Goal: Task Accomplishment & Management: Complete application form

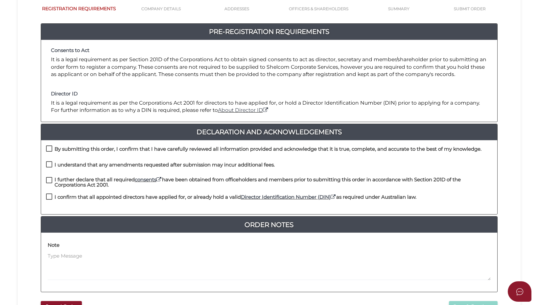
scroll to position [147, 0]
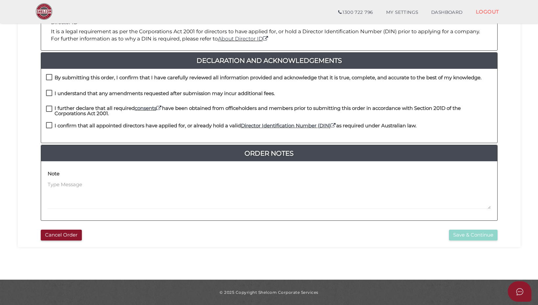
click at [50, 79] on label "By submitting this order, I confirm that I have carefully reviewed all informat…" at bounding box center [264, 79] width 436 height 8
checkbox input "true"
drag, startPoint x: 50, startPoint y: 94, endPoint x: 50, endPoint y: 97, distance: 3.3
click at [50, 94] on label "I understand that any amendments requested after submission may incur additiona…" at bounding box center [160, 95] width 229 height 8
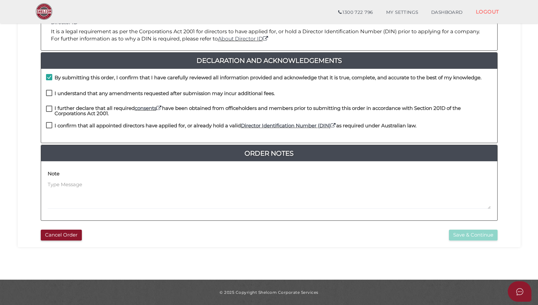
checkbox input "true"
click at [50, 110] on label "I further declare that all required consents have been obtained from officehold…" at bounding box center [269, 110] width 446 height 8
checkbox input "true"
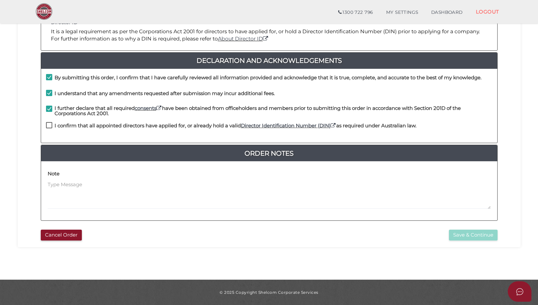
click at [50, 127] on label "I confirm that all appointed directors have applied for, or already hold a vali…" at bounding box center [231, 127] width 370 height 8
checkbox input "true"
click at [460, 235] on button "Save & Continue" at bounding box center [473, 234] width 49 height 11
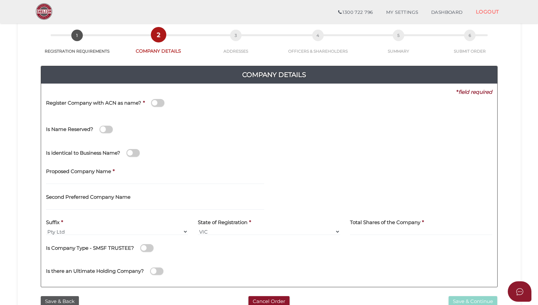
scroll to position [66, 0]
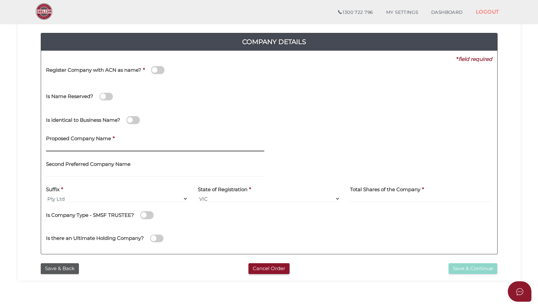
click at [51, 148] on input "text" at bounding box center [155, 147] width 218 height 7
paste input "C2O Digital Operations"
type input "C2O Digital Operations"
click at [411, 200] on input at bounding box center [421, 198] width 142 height 7
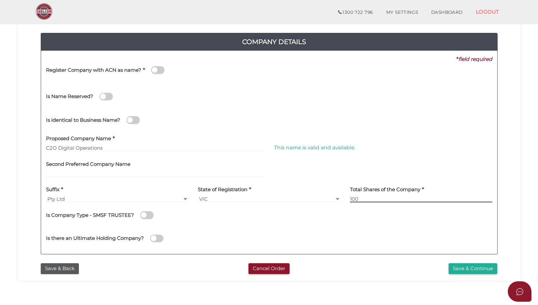
type input "100"
click at [132, 122] on span at bounding box center [133, 120] width 13 height 8
click at [0, 0] on input "checkbox" at bounding box center [0, 0] width 0 height 0
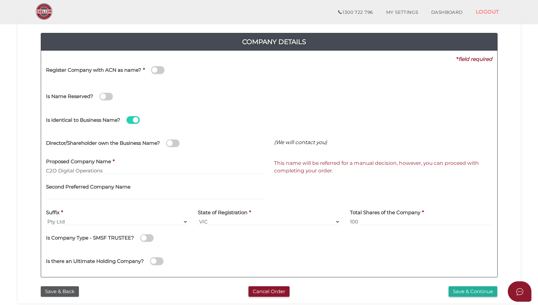
click at [132, 122] on span at bounding box center [133, 120] width 13 height 8
click at [0, 0] on input "checkbox" at bounding box center [0, 0] width 0 height 0
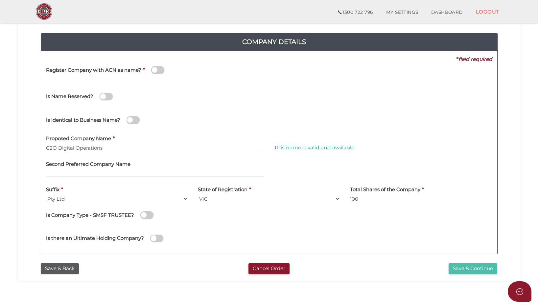
click at [483, 269] on button "Save & Continue" at bounding box center [473, 268] width 49 height 11
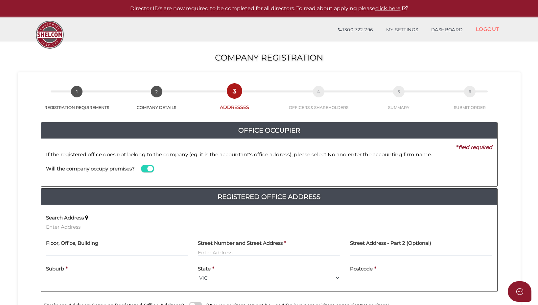
click at [149, 169] on span at bounding box center [147, 169] width 13 height 8
click at [0, 0] on input "checkbox" at bounding box center [0, 0] width 0 height 0
click at [314, 175] on input at bounding box center [383, 175] width 218 height 7
click at [148, 169] on span at bounding box center [147, 169] width 13 height 8
click at [0, 0] on input "checkbox" at bounding box center [0, 0] width 0 height 0
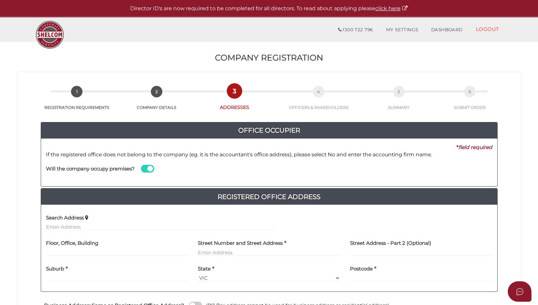
scroll to position [66, 0]
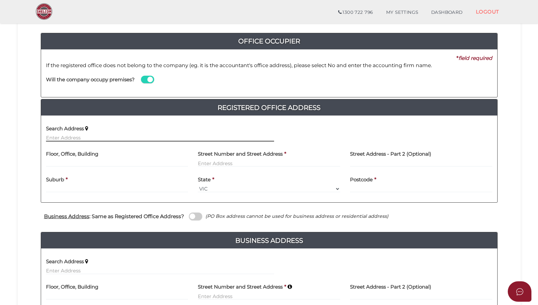
click at [56, 137] on input "text" at bounding box center [160, 137] width 228 height 7
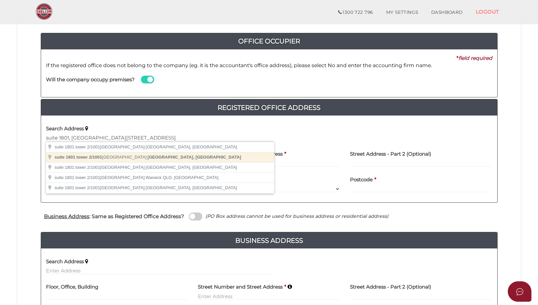
type input "suite 1801 tower 2/1001 Grafton Street, Bondi Junction NSW, Australia"
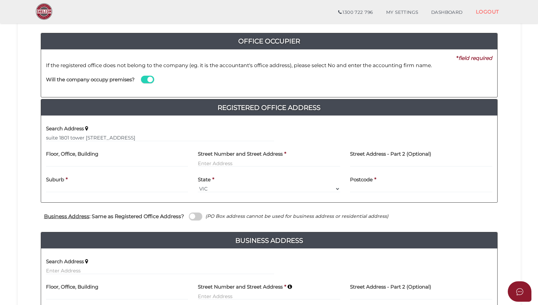
type input "Grafton Street"
type input "Bondi Junction"
select select "[GEOGRAPHIC_DATA]"
type input "2022"
click at [57, 162] on input "text" at bounding box center [117, 162] width 142 height 7
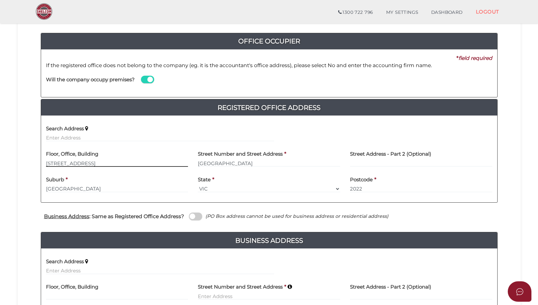
scroll to position [33, 0]
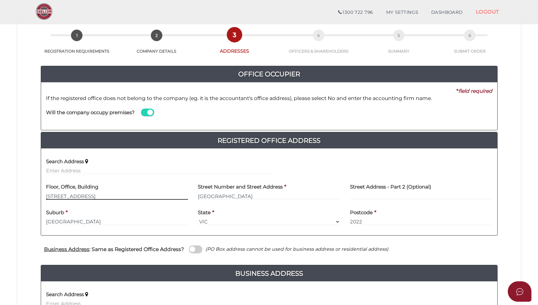
type input "Suite 1801A, Tower 2"
click at [199, 195] on input "Grafton Street" at bounding box center [269, 195] width 142 height 7
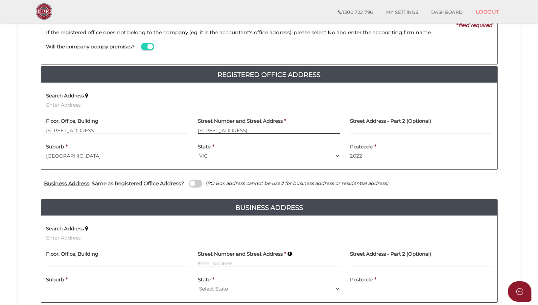
type input "1001 Grafton Street"
click at [192, 185] on div "Business Address : Same as Registered Office Address? (PO Box address cannot be…" at bounding box center [269, 184] width 467 height 13
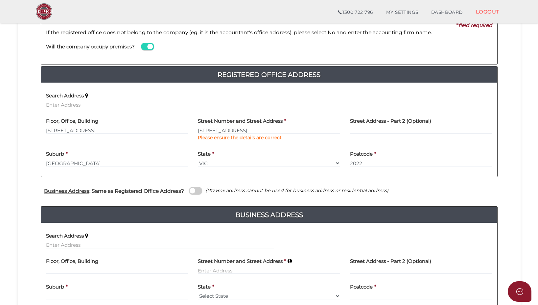
click at [194, 191] on span at bounding box center [195, 191] width 13 height 8
click at [0, 0] on input "checkbox" at bounding box center [0, 0] width 0 height 0
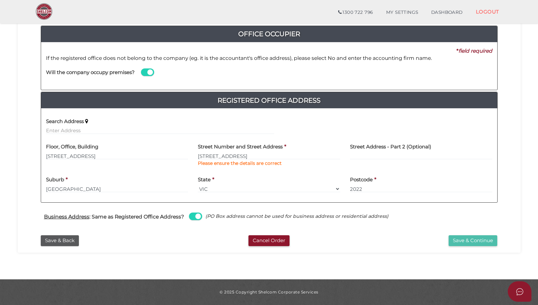
click at [480, 243] on button "Save & Continue" at bounding box center [473, 240] width 49 height 11
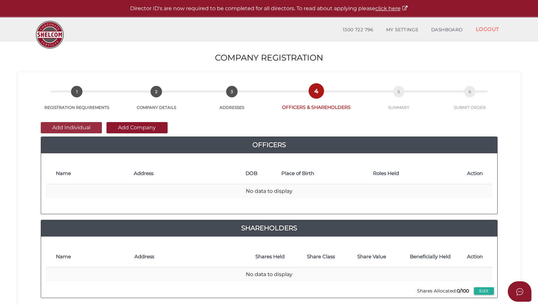
click at [81, 124] on button "Add Individual" at bounding box center [71, 127] width 61 height 11
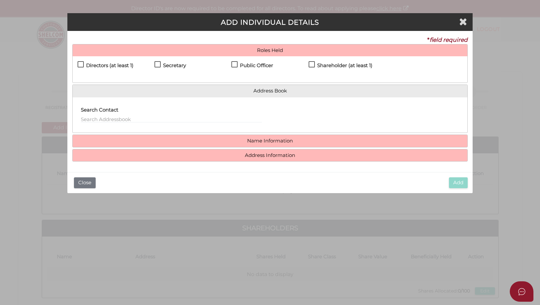
click at [77, 67] on div "Directors (at least 1) Secretary Public Officer Member Shareholder (at least 1)" at bounding box center [270, 69] width 394 height 26
click at [80, 63] on label "Directors (at least 1)" at bounding box center [106, 67] width 56 height 8
checkbox input "true"
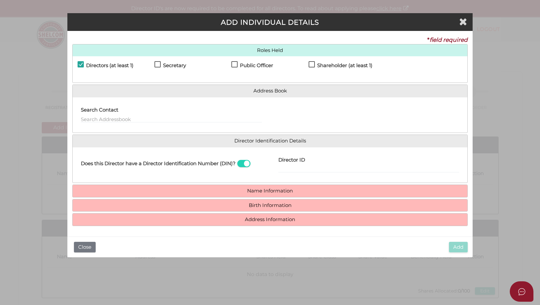
click at [157, 65] on label "Secretary" at bounding box center [170, 67] width 32 height 8
checkbox input "true"
click at [234, 64] on label "Public Officer" at bounding box center [252, 67] width 42 height 8
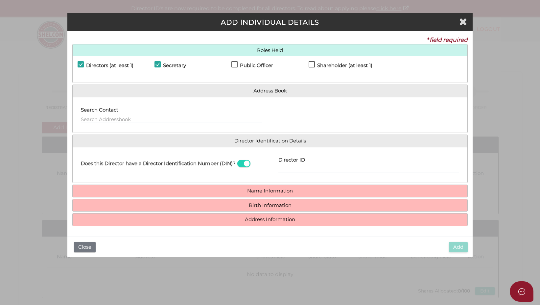
checkbox input "true"
click at [286, 170] on input "Director ID" at bounding box center [368, 168] width 181 height 7
click at [250, 165] on span at bounding box center [243, 164] width 13 height 8
click at [0, 0] on input "checkbox" at bounding box center [0, 0] width 0 height 0
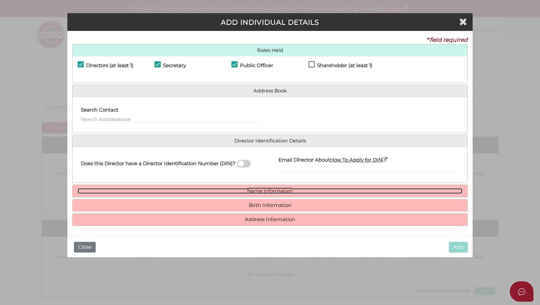
click at [268, 193] on link "Name Information" at bounding box center [270, 191] width 385 height 6
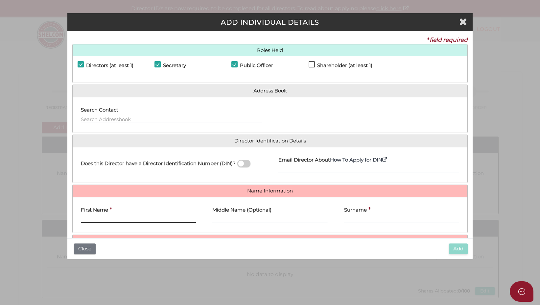
click at [137, 221] on input "First Name" at bounding box center [138, 218] width 115 height 7
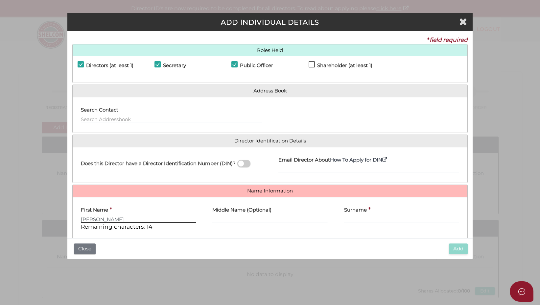
type input "Clancy"
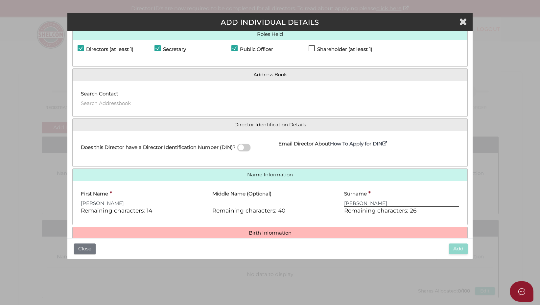
scroll to position [42, 0]
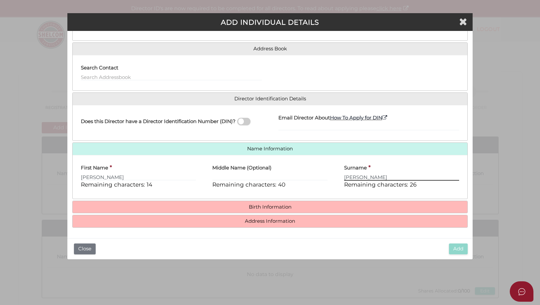
type input "Bowe"
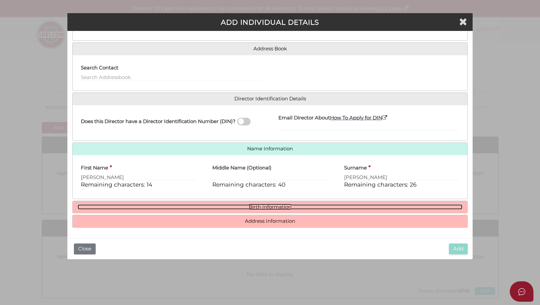
click at [272, 208] on link "Birth Information" at bounding box center [270, 207] width 385 height 6
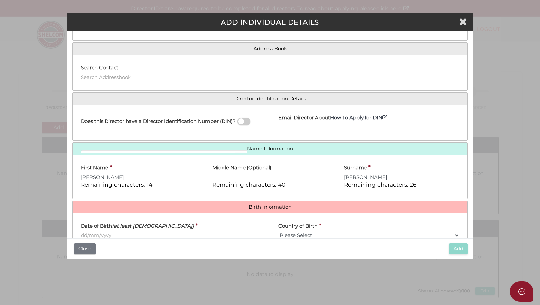
click at [121, 234] on input "Date of Birth (at least 18 years old)" at bounding box center [171, 234] width 181 height 7
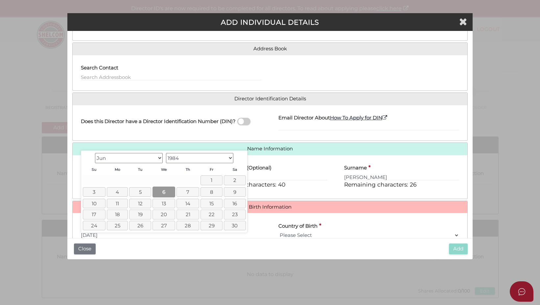
type input "06/06/1984"
click at [162, 191] on link "6" at bounding box center [164, 191] width 23 height 11
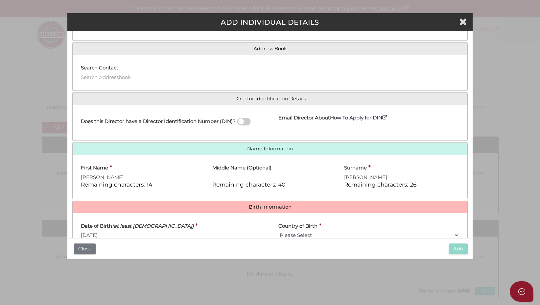
click at [289, 234] on select "Please Select v Australia Afghanistan Albania Algeria American Samoa Andorra An…" at bounding box center [368, 234] width 181 height 7
select select "Ireland"
click at [278, 231] on select "Please Select v Australia Afghanistan Albania Algeria American Samoa Andorra An…" at bounding box center [368, 234] width 181 height 7
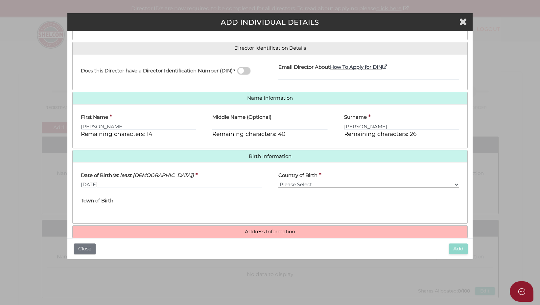
scroll to position [100, 0]
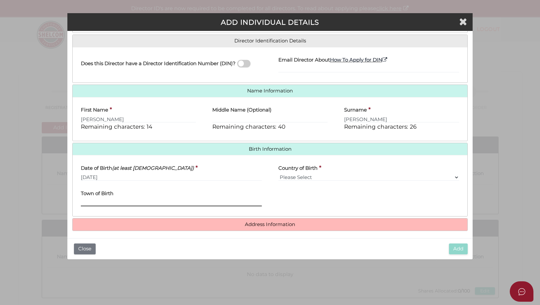
click at [168, 201] on input "Town of Birth" at bounding box center [171, 202] width 181 height 7
type input "Waterford"
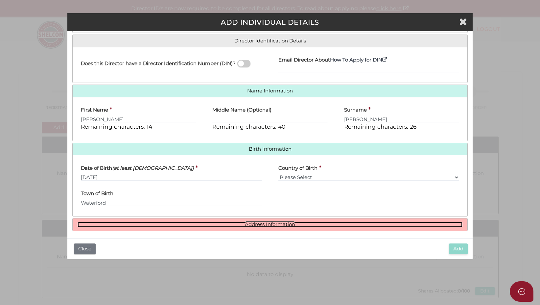
click at [272, 225] on link "Address Information" at bounding box center [270, 225] width 385 height 6
click at [251, 225] on link "Address Information" at bounding box center [270, 225] width 385 height 6
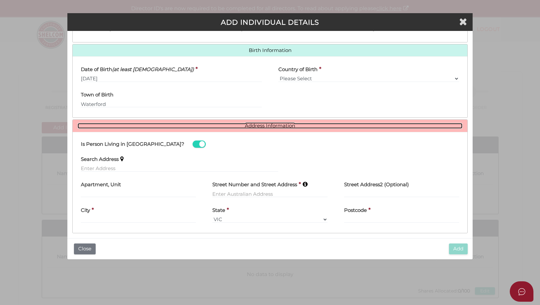
scroll to position [204, 0]
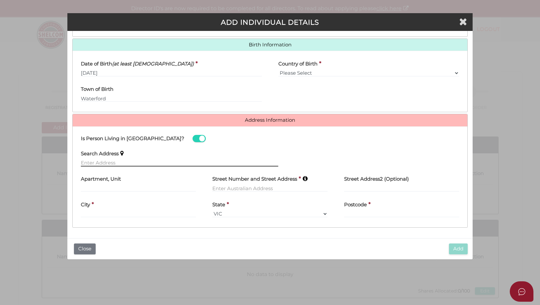
click at [130, 161] on input "text" at bounding box center [179, 162] width 197 height 7
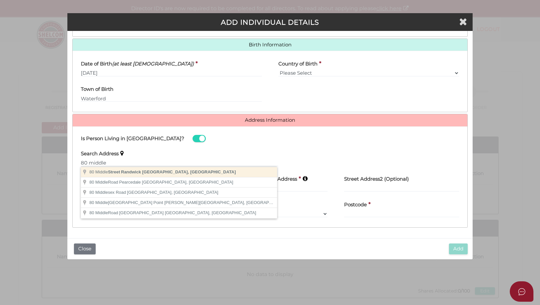
type input "80 Middle Street, Randwick NSW, Australia"
type input "80 Middle Street"
type input "Randwick"
select select "NSW"
type input "2031"
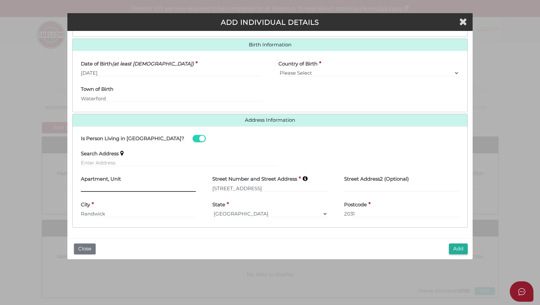
click at [91, 189] on input "text" at bounding box center [138, 187] width 115 height 7
type input "14"
click at [455, 247] on button "Add" at bounding box center [458, 248] width 19 height 11
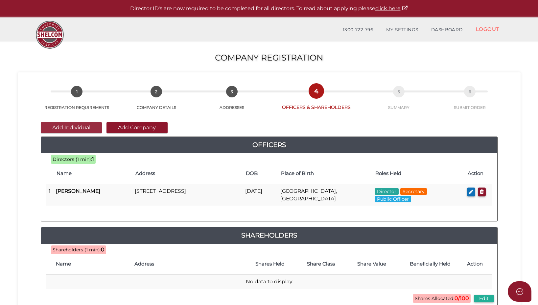
click at [79, 126] on button "Add Individual" at bounding box center [71, 127] width 61 height 11
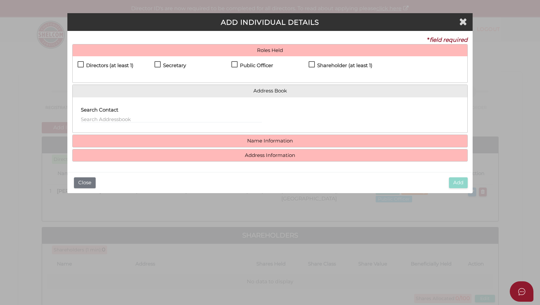
click at [82, 66] on label "Directors (at least 1)" at bounding box center [106, 67] width 56 height 8
checkbox input "true"
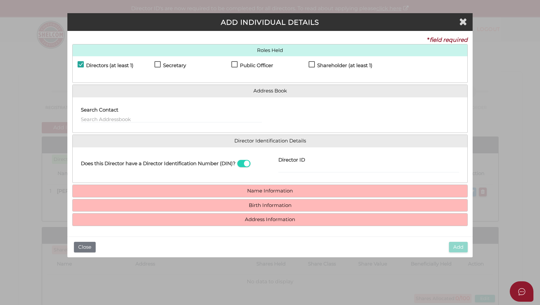
click at [246, 163] on span at bounding box center [243, 164] width 13 height 8
click at [0, 0] on input "checkbox" at bounding box center [0, 0] width 0 height 0
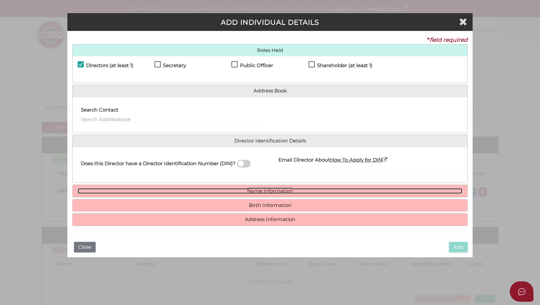
click at [266, 192] on link "Name Information" at bounding box center [270, 191] width 385 height 6
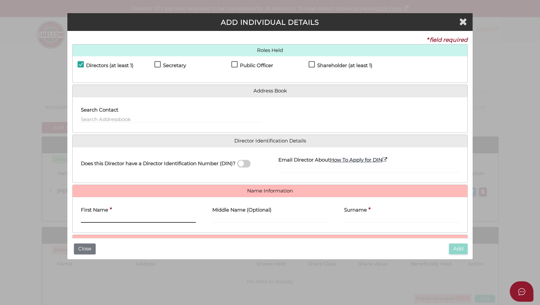
click at [137, 222] on input "First Name" at bounding box center [138, 218] width 115 height 7
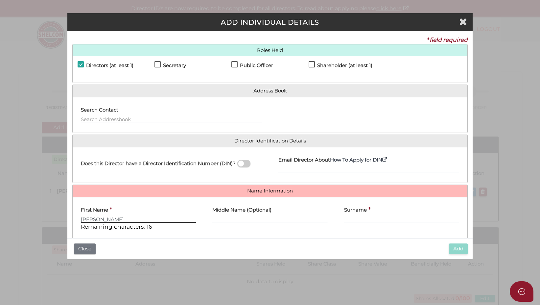
type input "John"
type input "{"
type input "Paul"
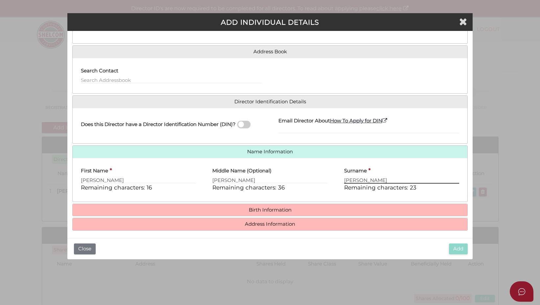
scroll to position [42, 0]
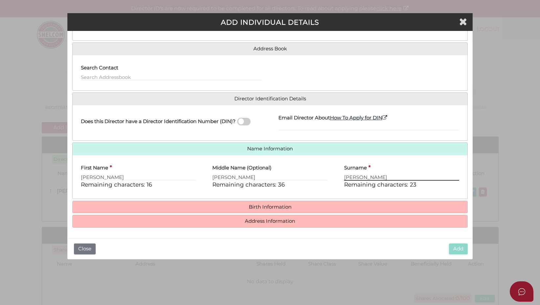
type input "Buckley"
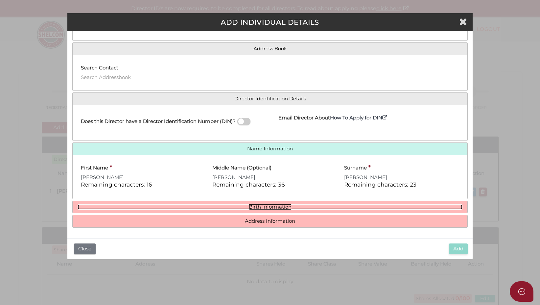
click at [279, 208] on link "Birth Information" at bounding box center [270, 207] width 385 height 6
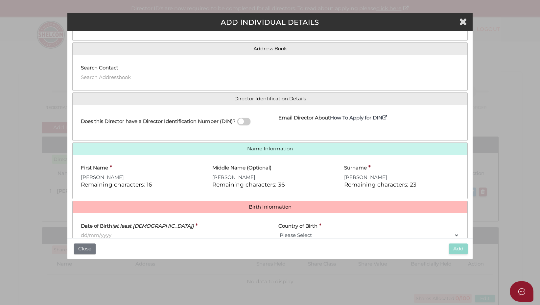
click at [121, 233] on input "Date of Birth (at least 18 years old)" at bounding box center [171, 234] width 181 height 7
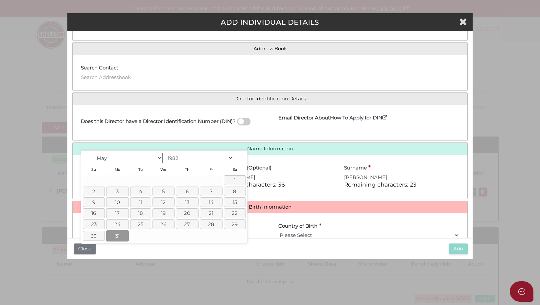
type input "[DATE]"
click at [121, 235] on link "31" at bounding box center [117, 235] width 23 height 11
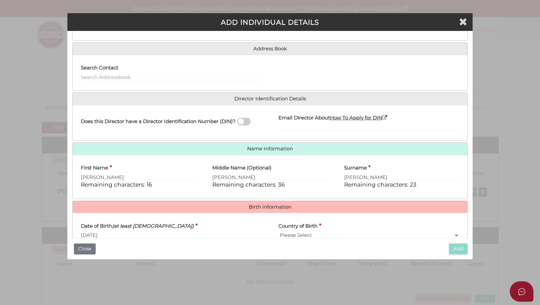
scroll to position [43, 0]
click at [309, 235] on select "Please Select v Australia Afghanistan Albania Algeria American Samoa Andorra An…" at bounding box center [368, 234] width 181 height 7
select select "Ireland"
click at [278, 231] on select "Please Select v Australia Afghanistan Albania Algeria American Samoa Andorra An…" at bounding box center [368, 234] width 181 height 7
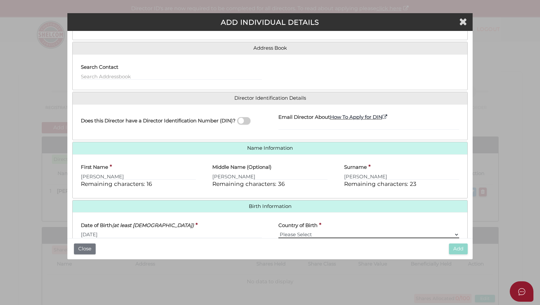
scroll to position [103, 0]
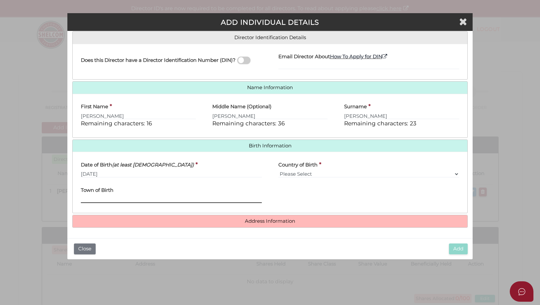
click at [108, 198] on input "Town of Birth" at bounding box center [171, 199] width 181 height 7
type input "County Cork"
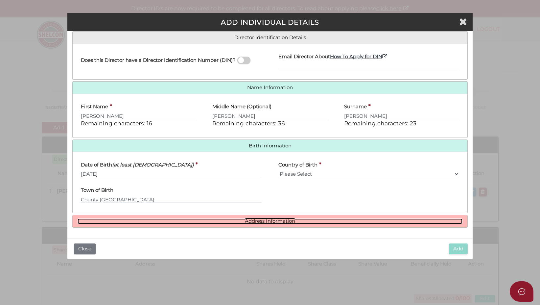
click at [249, 222] on link "Address Information" at bounding box center [270, 221] width 385 height 6
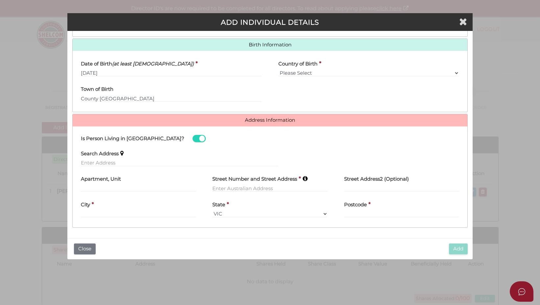
click at [193, 137] on span at bounding box center [199, 139] width 13 height 8
click at [0, 0] on input "checkbox" at bounding box center [0, 0] width 0 height 0
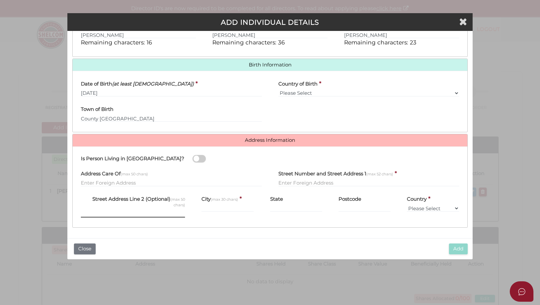
click at [124, 214] on input "text" at bounding box center [133, 213] width 104 height 7
type input "1"
type input "5 Mitchells Court, Kerry Pike"
click at [211, 210] on input "text" at bounding box center [227, 207] width 52 height 7
paste input "CARRIGROHANE COUNTY CORK"
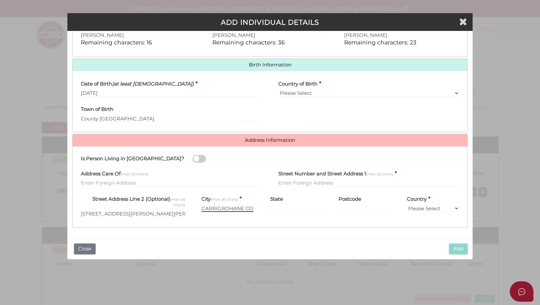
scroll to position [0, 29]
type input "CARRIGROHANE COUNTY CORK"
click at [418, 209] on select "Please Select Afghanistan Albania Algeria American Samoa Andorra Angola Anguill…" at bounding box center [433, 207] width 52 height 7
select select "Ireland"
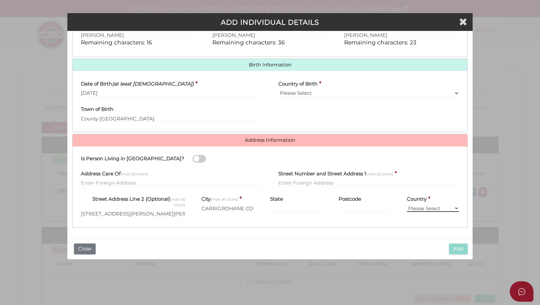
click at [407, 204] on select "Please Select Afghanistan Albania Algeria American Samoa Andorra Angola Anguill…" at bounding box center [433, 207] width 52 height 7
drag, startPoint x: 153, startPoint y: 213, endPoint x: 60, endPoint y: 215, distance: 92.4
click at [62, 215] on div "Pty Ltd ADD INDIVIDUAL DETAILS * field required Roles Held Directors (at least …" at bounding box center [270, 152] width 540 height 305
click at [297, 183] on input "text" at bounding box center [368, 182] width 181 height 7
paste input "5 Mitchells Court, Kerry Pike"
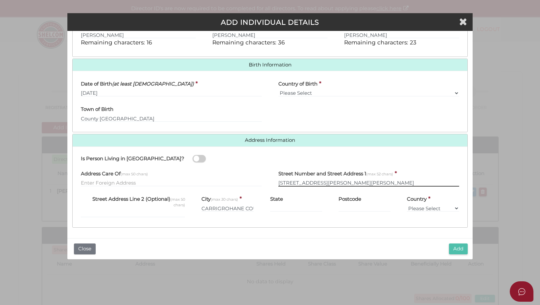
type input "5 Mitchells Court, Kerry Pike"
click at [455, 250] on button "Add" at bounding box center [458, 248] width 19 height 11
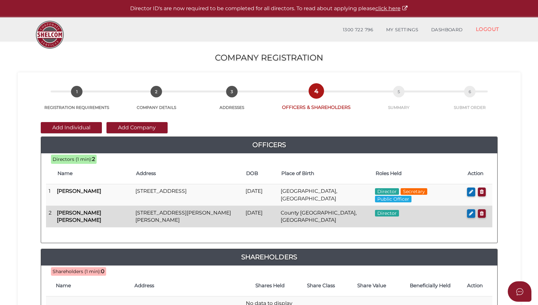
scroll to position [33, 0]
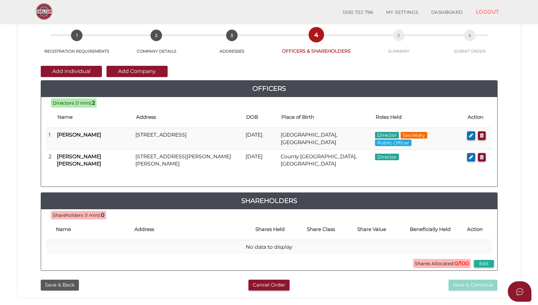
click at [141, 73] on button "Add Company" at bounding box center [137, 71] width 61 height 11
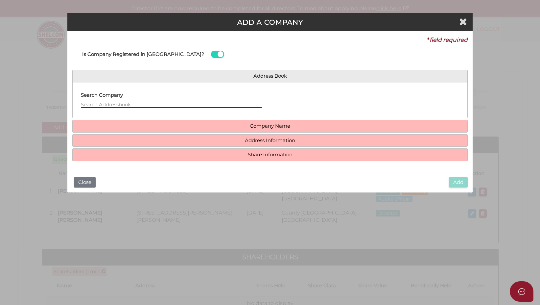
click at [136, 106] on input "text" at bounding box center [171, 104] width 181 height 7
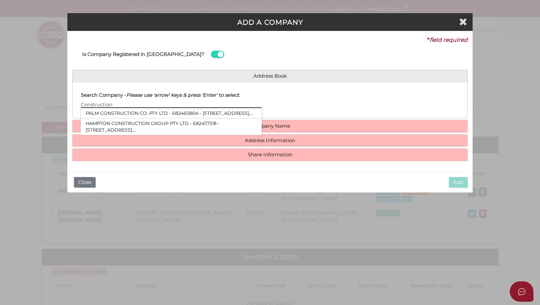
type input "Construction"
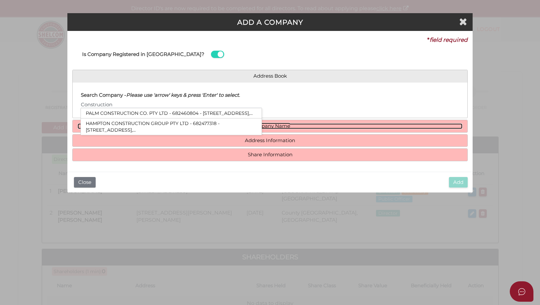
click at [266, 127] on link "Company Name" at bounding box center [270, 126] width 385 height 6
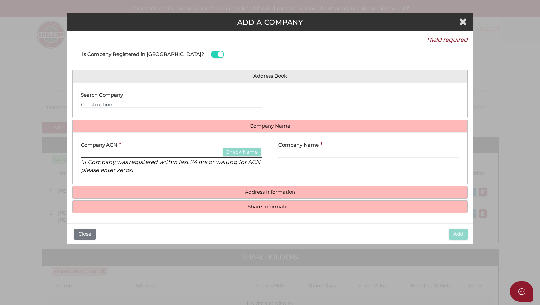
click at [159, 153] on input "text" at bounding box center [171, 154] width 181 height 7
click at [106, 154] on input "text" at bounding box center [171, 154] width 181 height 7
paste input "651250592"
type input "651250592"
click at [244, 153] on button "Check Name" at bounding box center [242, 152] width 38 height 9
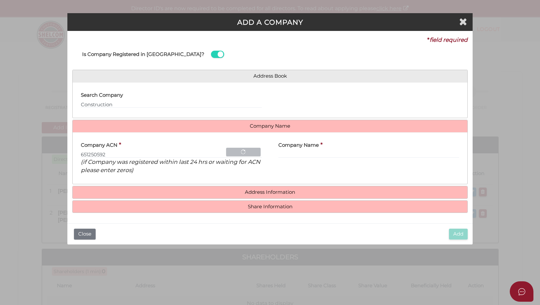
type input "CONSTRUCTION 2 OPERATION GROUP PTY LTD"
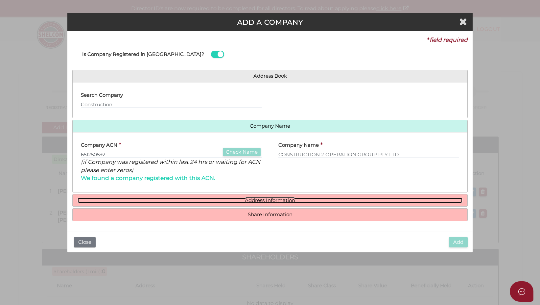
click at [267, 201] on link "Address Information" at bounding box center [270, 201] width 385 height 6
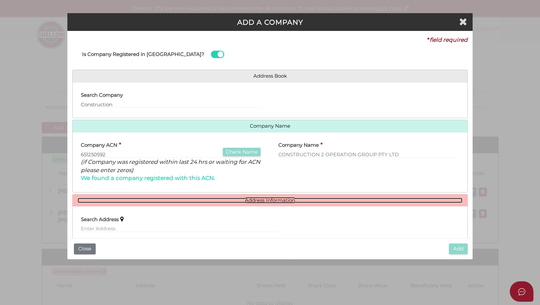
scroll to position [66, 0]
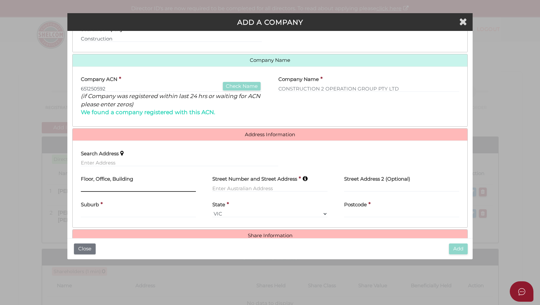
click at [148, 188] on input "text" at bounding box center [138, 187] width 115 height 7
type input "Suite 1801A, Tower 2"
type input "[STREET_ADDRESS]"
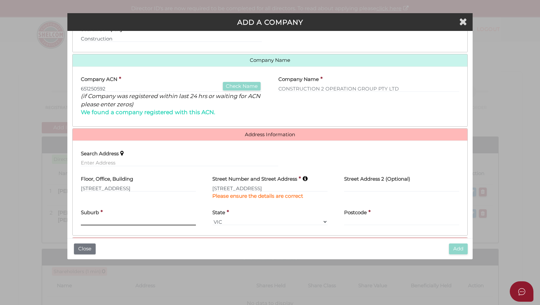
click at [107, 223] on input "text" at bounding box center [138, 221] width 115 height 7
type input "Bondi Junction"
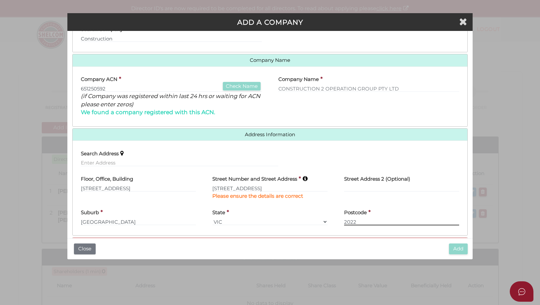
type input "2022"
click at [321, 224] on select "VIC ACT NSW NT QLD TAS WA SA" at bounding box center [269, 221] width 115 height 7
select select "NSW"
click at [212, 218] on select "VIC ACT NSW NT QLD TAS WA SA" at bounding box center [269, 221] width 115 height 7
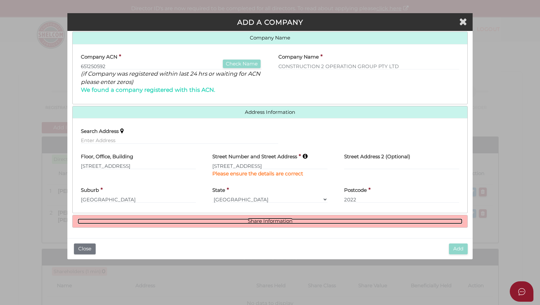
click at [273, 219] on link "Share Information" at bounding box center [270, 221] width 385 height 6
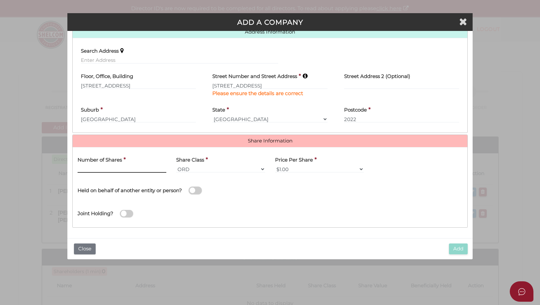
click at [106, 169] on input "text" at bounding box center [122, 168] width 89 height 7
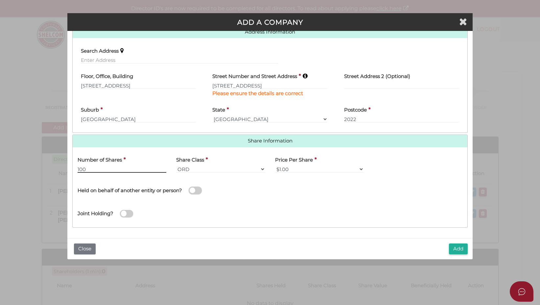
type input "100"
click at [431, 192] on div "Name of Entity *" at bounding box center [368, 189] width 197 height 23
click at [462, 249] on button "Add" at bounding box center [458, 248] width 19 height 11
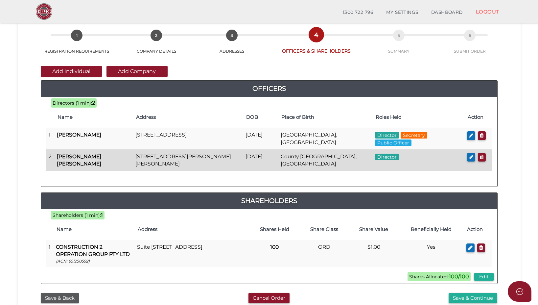
scroll to position [66, 0]
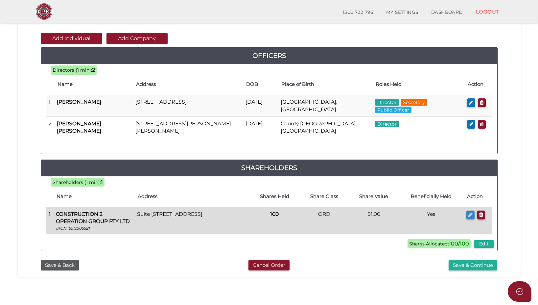
click at [471, 215] on icon "button" at bounding box center [470, 214] width 4 height 5
type input "[STREET_ADDRESS]"
type input "[GEOGRAPHIC_DATA]"
select select "[GEOGRAPHIC_DATA]"
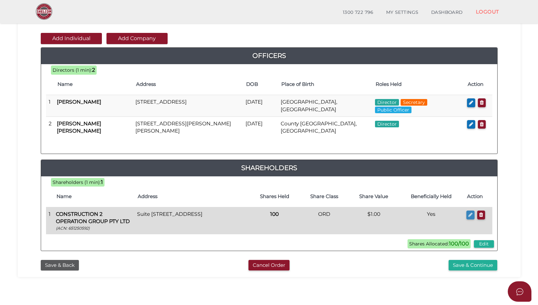
type input "2022"
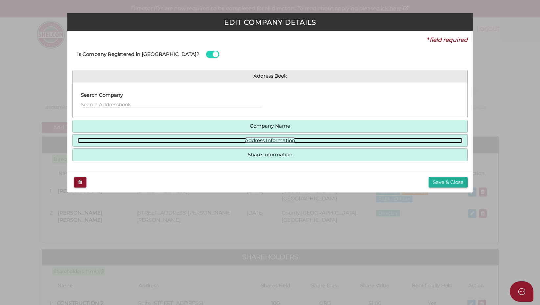
click at [263, 142] on link "Address Information" at bounding box center [270, 141] width 385 height 6
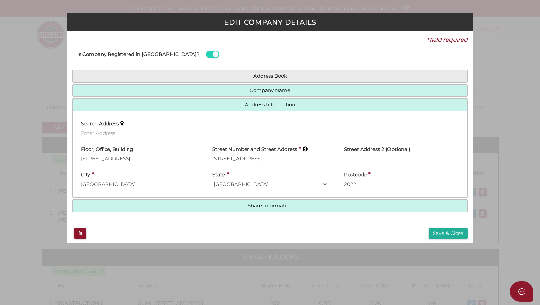
click at [107, 158] on input "[STREET_ADDRESS]" at bounding box center [138, 158] width 115 height 7
type input "[STREET_ADDRESS]"
click at [460, 231] on button "Save & Close" at bounding box center [448, 233] width 39 height 11
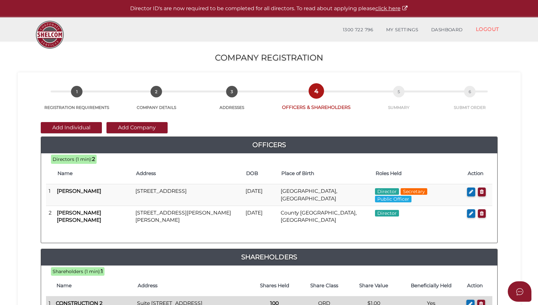
scroll to position [99, 0]
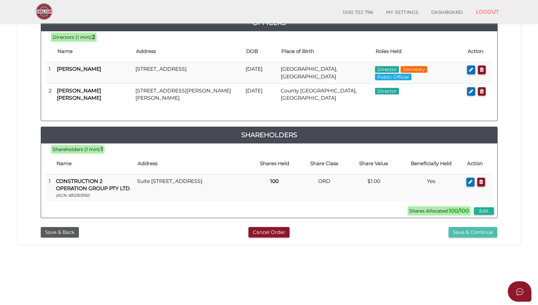
click at [474, 231] on button "Save & Continue" at bounding box center [473, 232] width 49 height 11
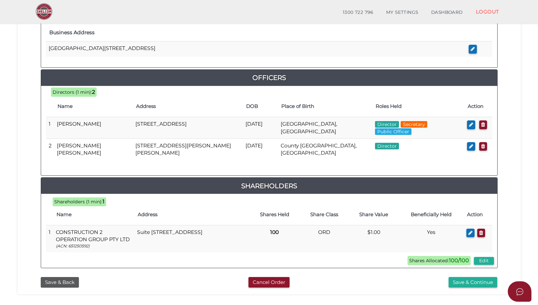
scroll to position [304, 0]
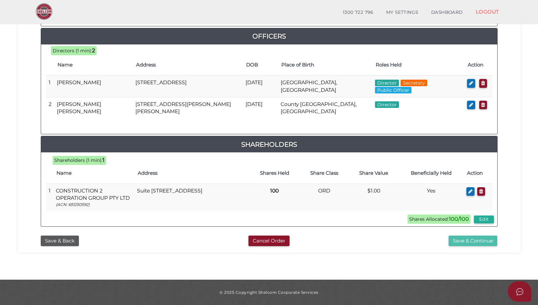
click at [481, 241] on button "Save & Continue" at bounding box center [473, 240] width 49 height 11
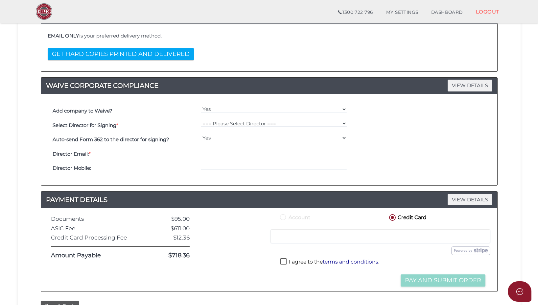
scroll to position [197, 0]
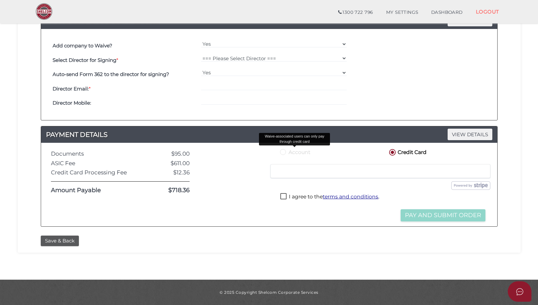
click at [285, 151] on label "Account" at bounding box center [295, 152] width 32 height 8
click at [285, 196] on label "I agree to the terms and conditions ." at bounding box center [329, 197] width 99 height 8
checkbox input "true"
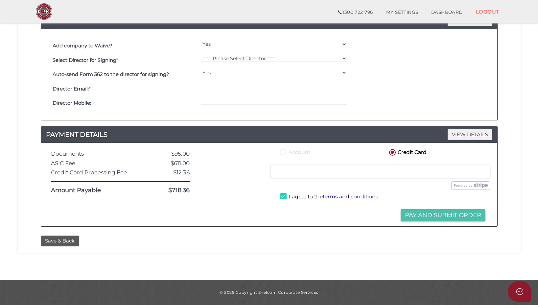
click at [445, 215] on button "Pay and Submit Order" at bounding box center [443, 215] width 85 height 12
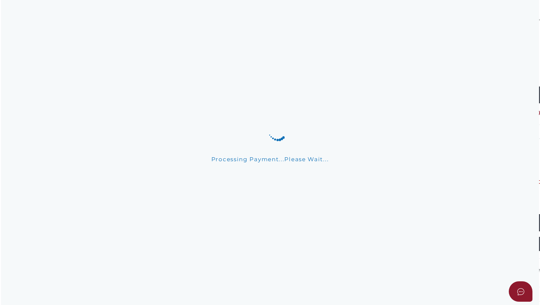
scroll to position [0, 0]
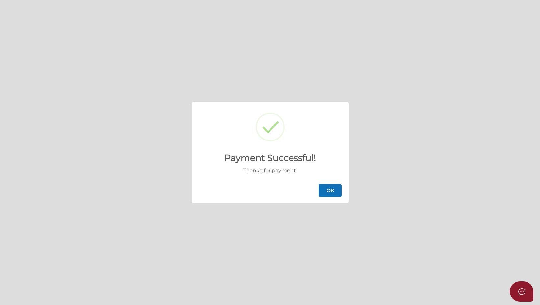
click at [333, 193] on button "OK" at bounding box center [330, 190] width 23 height 13
